Goal: Task Accomplishment & Management: Use online tool/utility

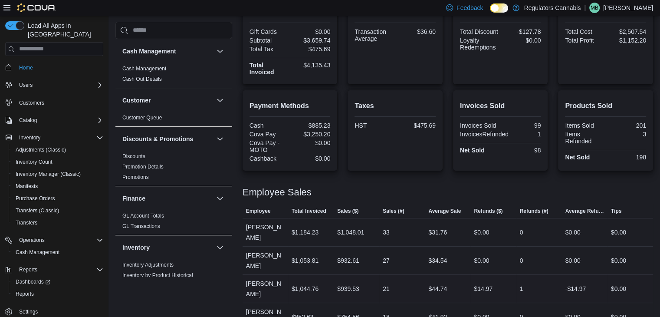
scroll to position [10, 0]
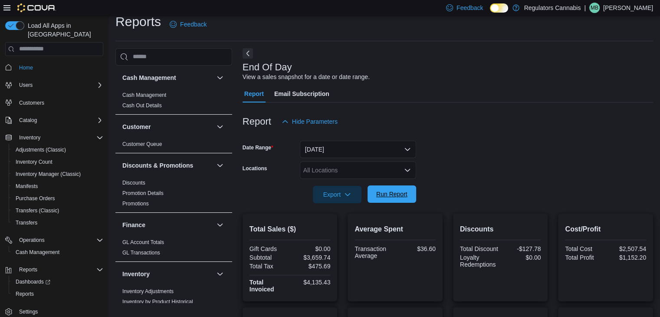
click at [399, 194] on span "Run Report" at bounding box center [391, 194] width 31 height 9
click at [396, 196] on span "Run Report" at bounding box center [391, 194] width 31 height 9
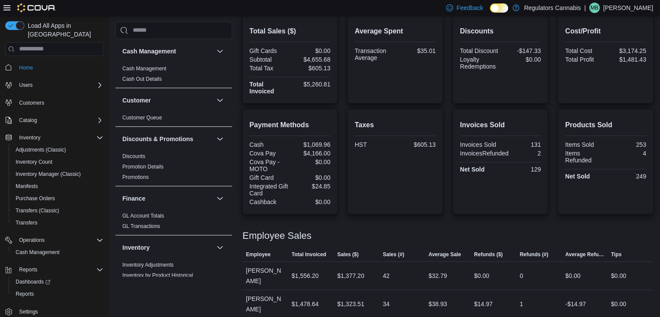
scroll to position [164, 0]
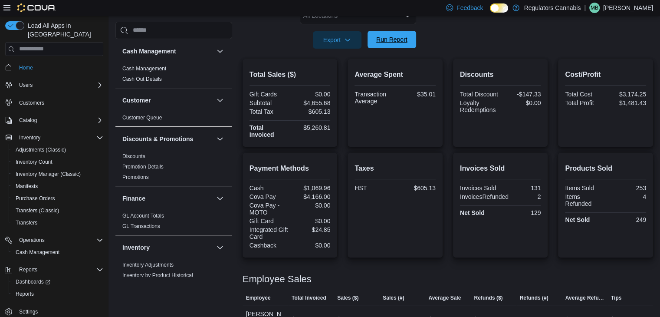
click at [401, 42] on span "Run Report" at bounding box center [391, 39] width 31 height 9
click at [389, 34] on span "Run Report" at bounding box center [392, 39] width 38 height 17
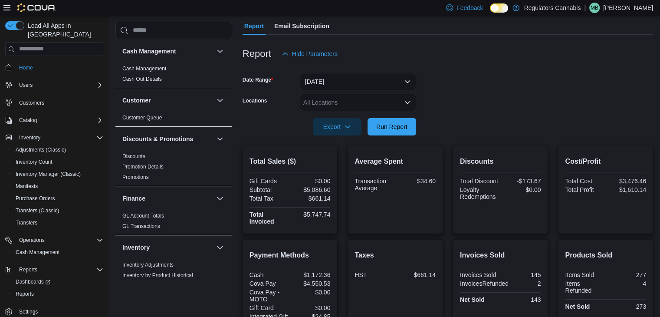
scroll to position [34, 0]
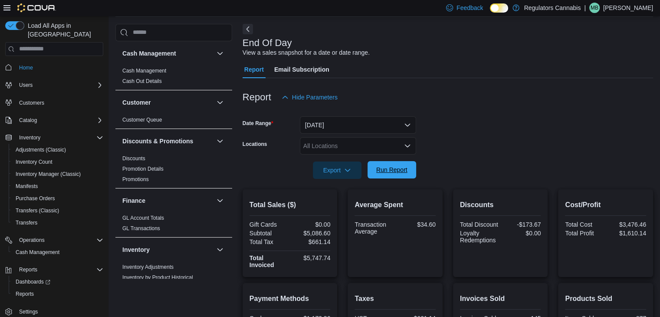
click at [396, 172] on span "Run Report" at bounding box center [391, 169] width 31 height 9
click at [400, 166] on span "Run Report" at bounding box center [391, 169] width 31 height 9
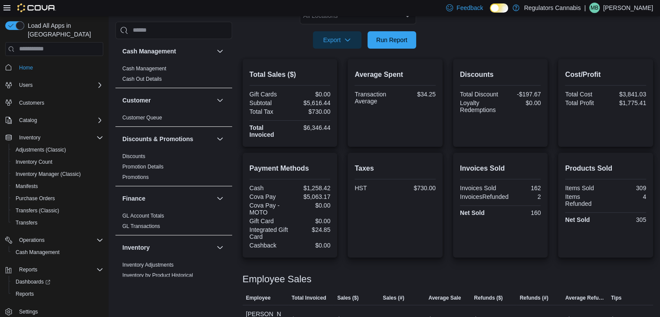
scroll to position [78, 0]
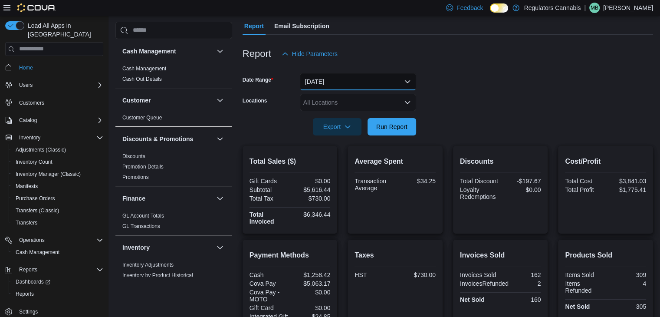
click at [361, 82] on button "Today" at bounding box center [358, 81] width 116 height 17
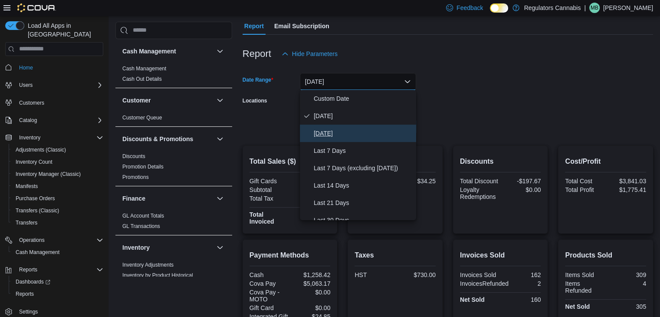
click at [335, 134] on span "Yesterday" at bounding box center [363, 133] width 99 height 10
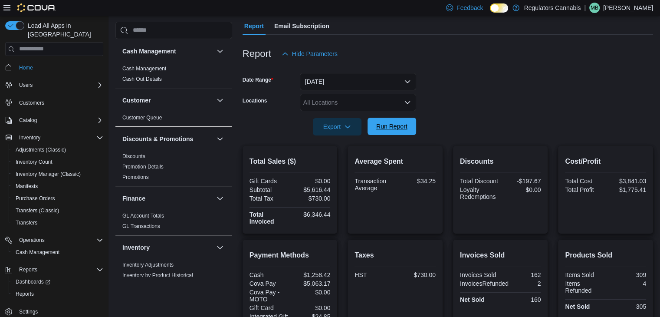
click at [394, 125] on span "Run Report" at bounding box center [391, 126] width 31 height 9
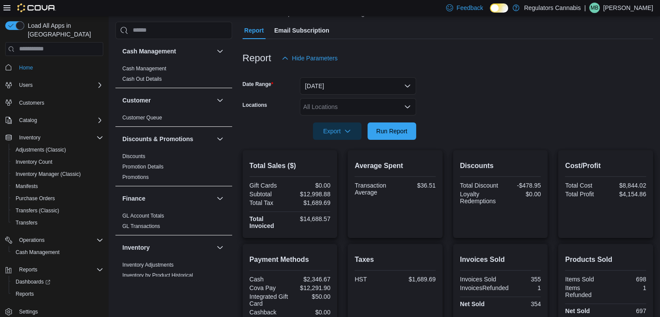
scroll to position [30, 0]
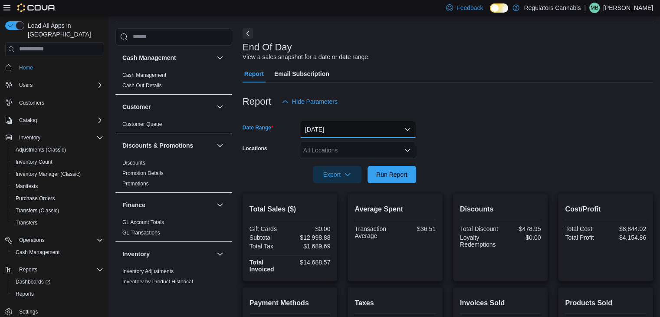
click at [382, 131] on button "Yesterday" at bounding box center [358, 129] width 116 height 17
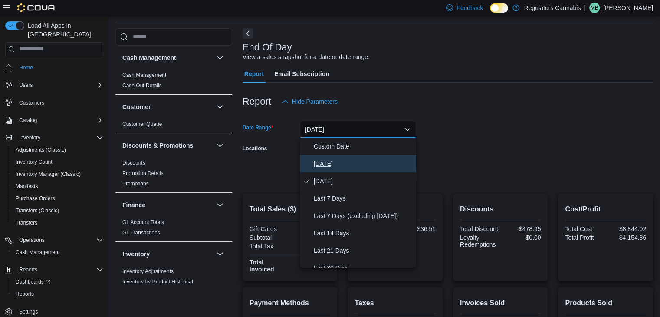
click at [329, 164] on span "Today" at bounding box center [363, 163] width 99 height 10
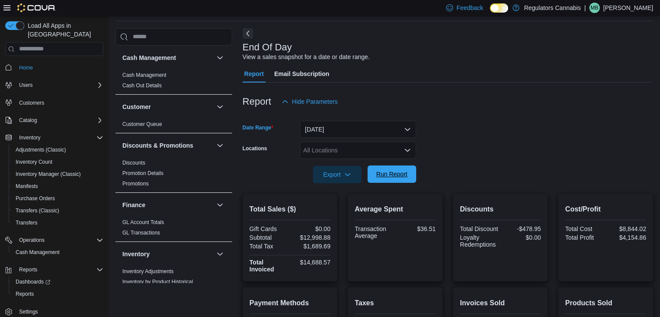
click at [387, 180] on span "Run Report" at bounding box center [392, 173] width 38 height 17
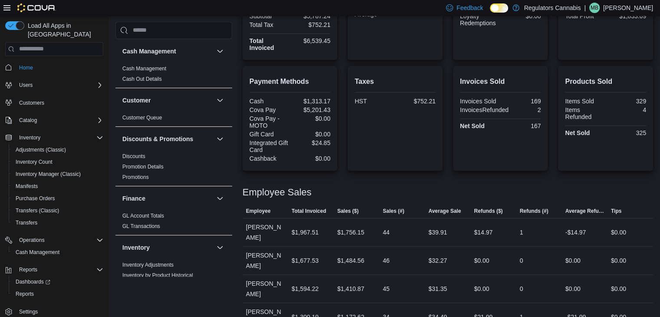
scroll to position [34, 0]
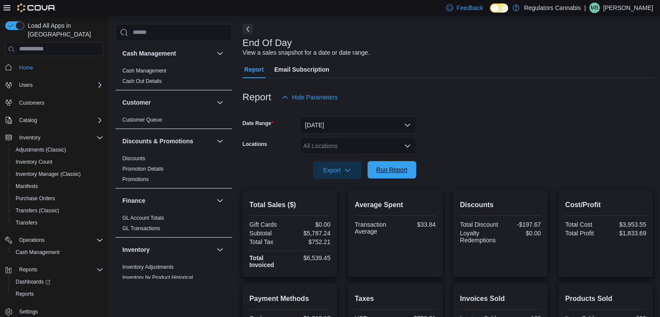
click at [398, 172] on span "Run Report" at bounding box center [391, 169] width 31 height 9
click at [387, 176] on span "Run Report" at bounding box center [392, 169] width 38 height 17
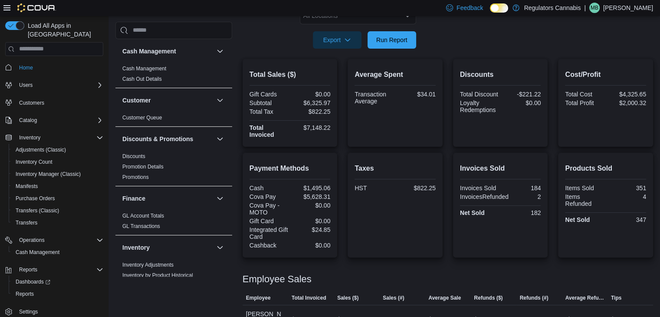
scroll to position [78, 0]
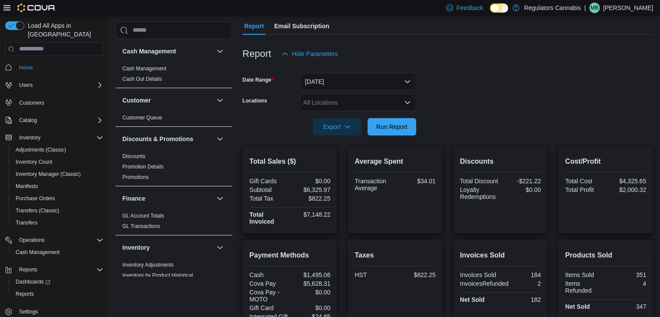
click at [361, 105] on div "All Locations" at bounding box center [358, 102] width 116 height 17
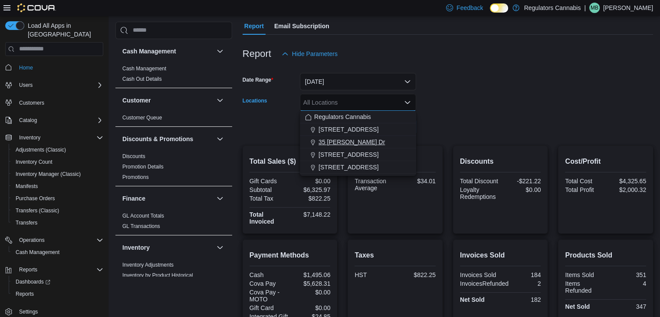
drag, startPoint x: 349, startPoint y: 155, endPoint x: 359, endPoint y: 148, distance: 12.2
click at [349, 155] on span "650 Division Rd" at bounding box center [348, 154] width 60 height 9
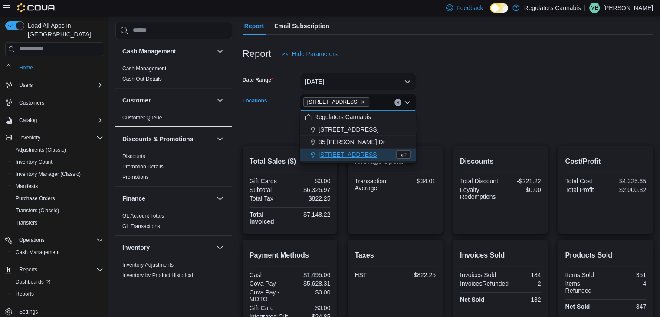
click at [470, 117] on div at bounding box center [448, 114] width 410 height 7
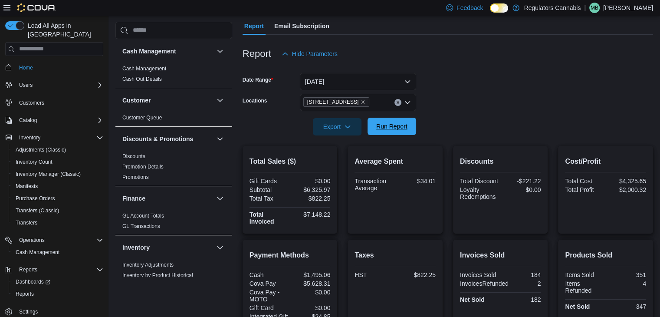
click at [391, 123] on span "Run Report" at bounding box center [391, 126] width 31 height 9
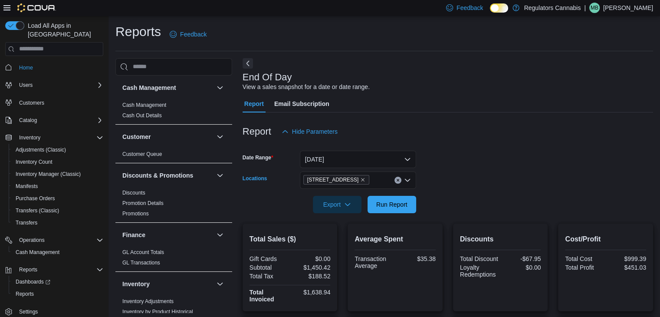
click at [395, 181] on button "Clear input" at bounding box center [397, 180] width 7 height 7
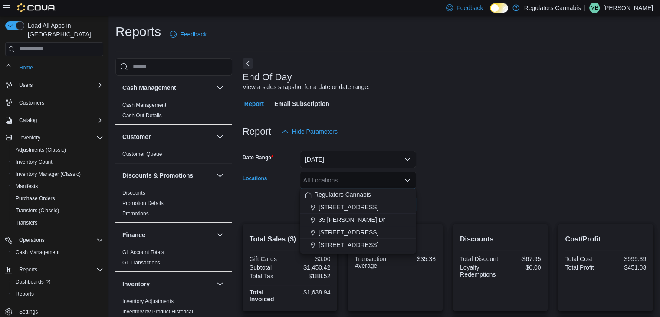
click at [443, 172] on form "Date Range Today Locations All Locations Combo box. Selected. Combo box input. …" at bounding box center [448, 176] width 410 height 73
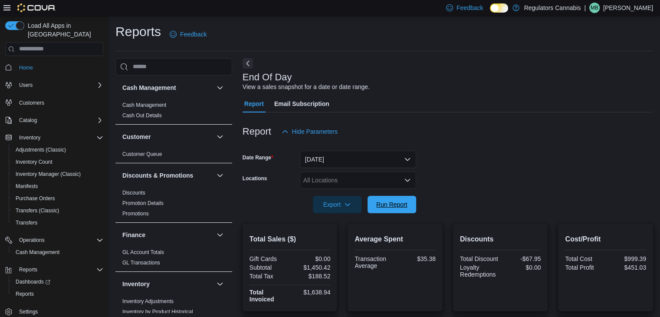
drag, startPoint x: 393, startPoint y: 202, endPoint x: 402, endPoint y: 193, distance: 12.0
click at [393, 202] on span "Run Report" at bounding box center [391, 204] width 31 height 9
click at [630, 11] on p "Mike Biron" at bounding box center [628, 8] width 50 height 10
click at [493, 132] on div "Report Hide Parameters" at bounding box center [448, 131] width 410 height 17
click at [631, 7] on p "Mike Biron" at bounding box center [628, 8] width 50 height 10
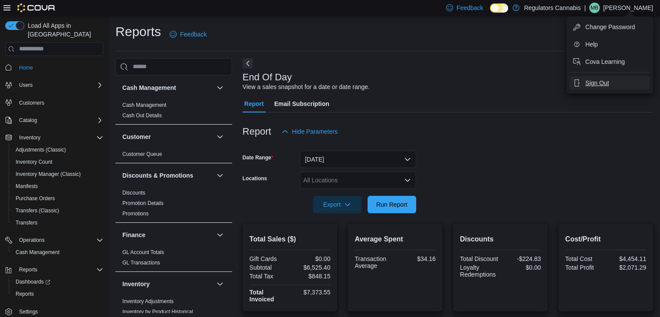
click at [592, 80] on span "Sign Out" at bounding box center [596, 83] width 23 height 9
